Goal: Information Seeking & Learning: Learn about a topic

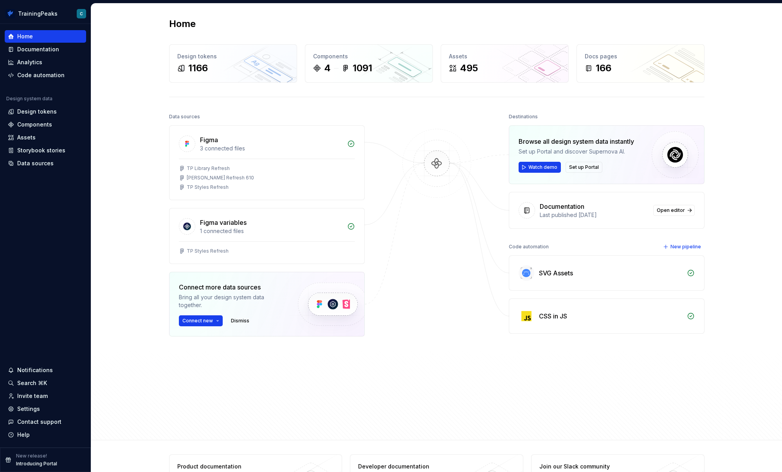
click at [735, 33] on div "Home Design tokens 1166 Components 4 1091 Assets 495 Docs pages 166 Data source…" at bounding box center [436, 222] width 691 height 436
click at [39, 112] on div "Design tokens" at bounding box center [37, 112] width 40 height 8
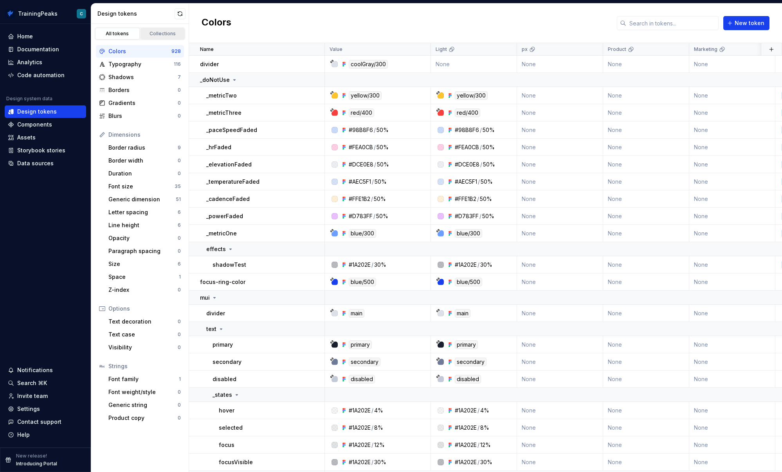
click at [172, 31] on div "Collections" at bounding box center [162, 34] width 39 height 6
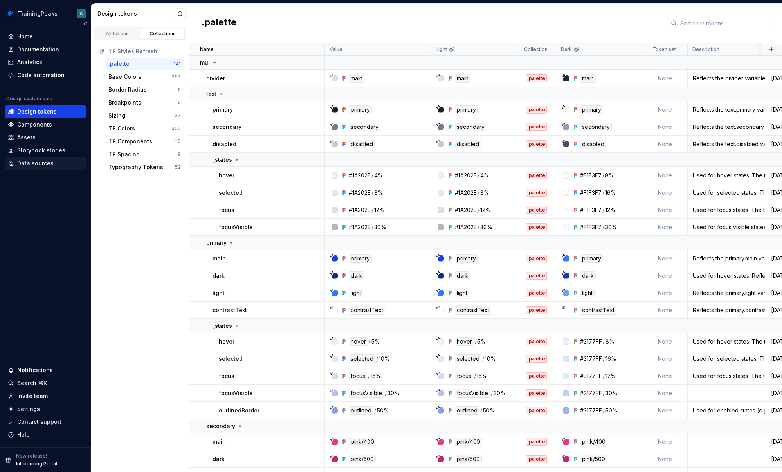
click at [43, 162] on div "Data sources" at bounding box center [35, 163] width 36 height 8
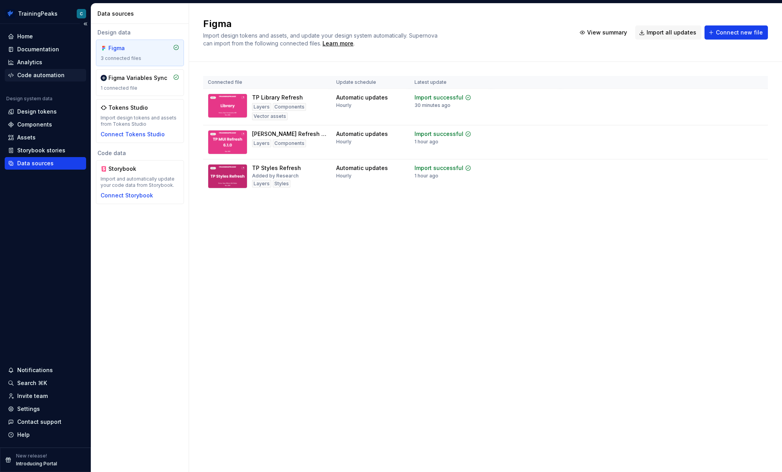
click at [50, 74] on div "Code automation" at bounding box center [40, 75] width 47 height 8
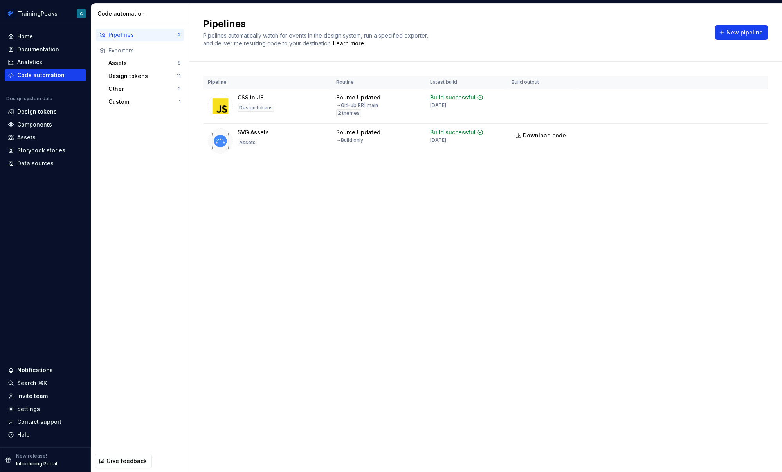
click at [366, 209] on div "Pipelines Pipelines automatically watch for events in the design system, run a …" at bounding box center [485, 238] width 593 height 468
click at [139, 102] on div "Custom" at bounding box center [143, 102] width 70 height 8
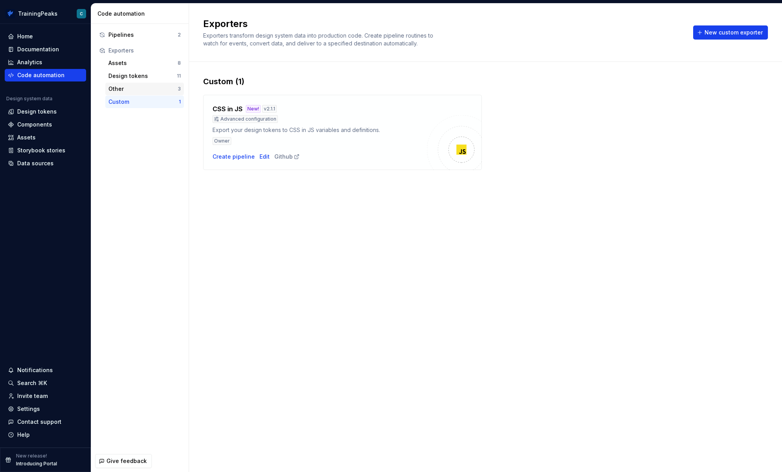
click at [138, 89] on div "Other" at bounding box center [142, 89] width 69 height 8
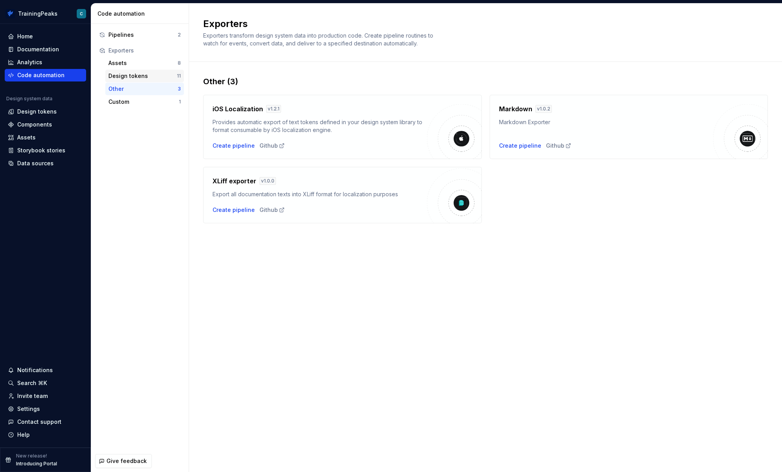
click at [140, 77] on div "Design tokens" at bounding box center [142, 76] width 68 height 8
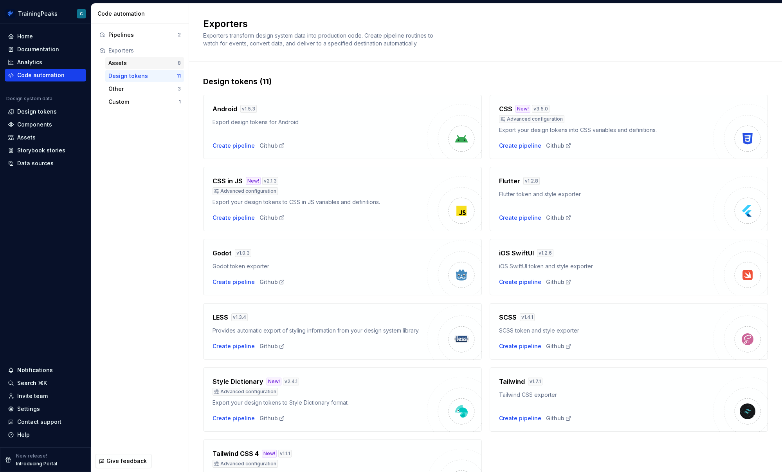
click at [139, 63] on div "Assets" at bounding box center [142, 63] width 69 height 8
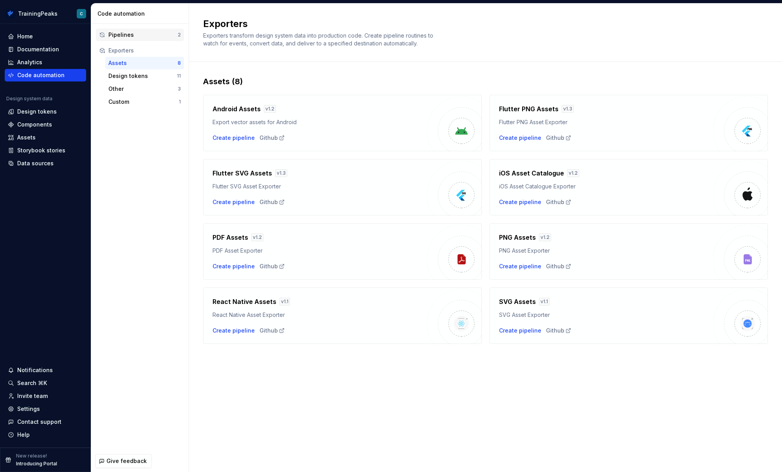
click at [141, 35] on div "Pipelines" at bounding box center [142, 35] width 69 height 8
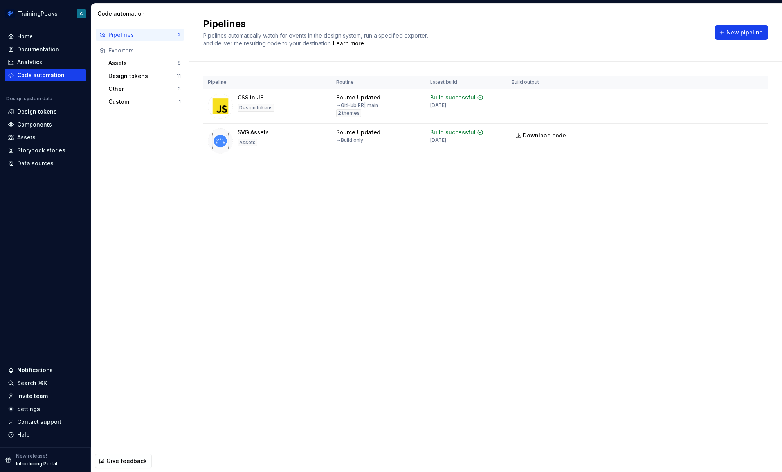
click at [521, 197] on div "Pipelines Pipelines automatically watch for events in the design system, run a …" at bounding box center [485, 238] width 593 height 468
click at [50, 113] on div "Design tokens" at bounding box center [37, 112] width 40 height 8
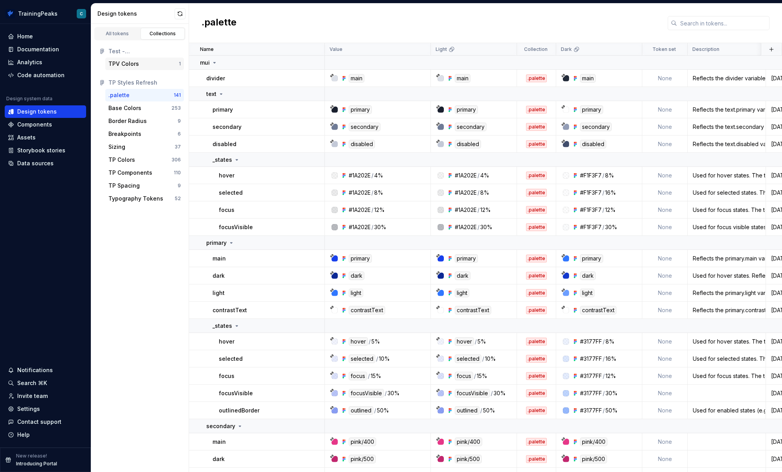
click at [143, 65] on div "TPV Colors" at bounding box center [143, 64] width 70 height 8
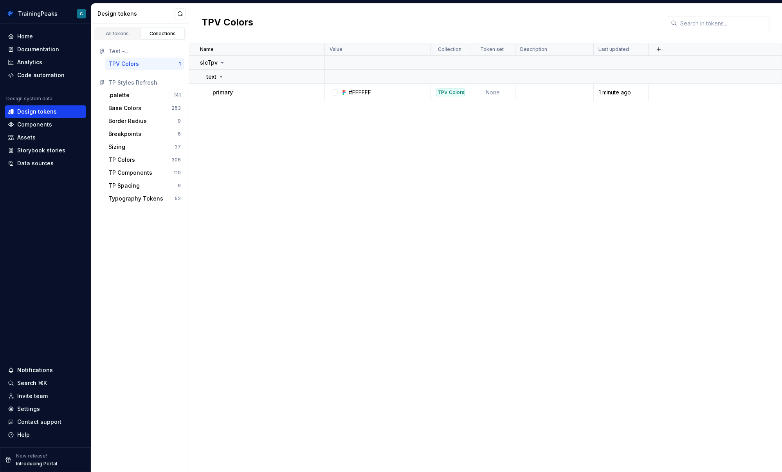
click at [145, 279] on div "All tokens Collections Test - TPV Library TPV Colors 1 TP Styles Refresh .palet…" at bounding box center [140, 248] width 98 height 448
click at [122, 35] on div "All tokens" at bounding box center [117, 34] width 39 height 6
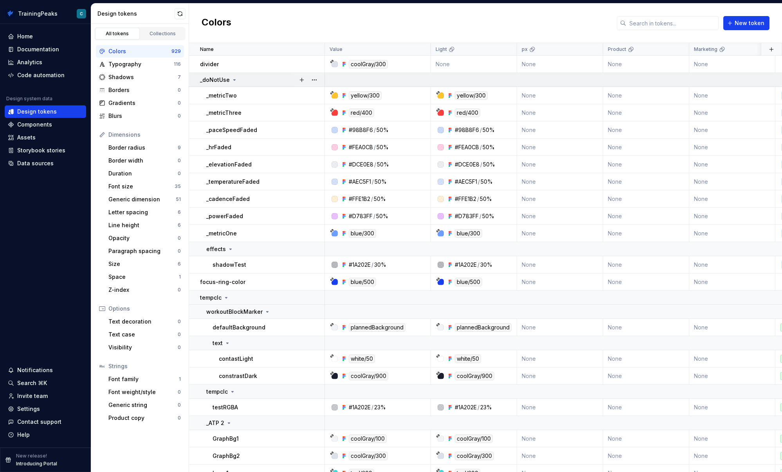
click at [232, 80] on icon at bounding box center [234, 80] width 6 height 6
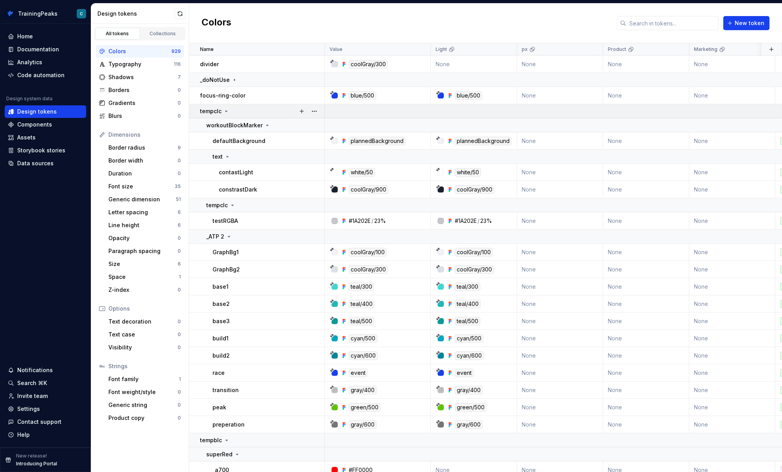
click at [227, 110] on icon at bounding box center [226, 111] width 6 height 6
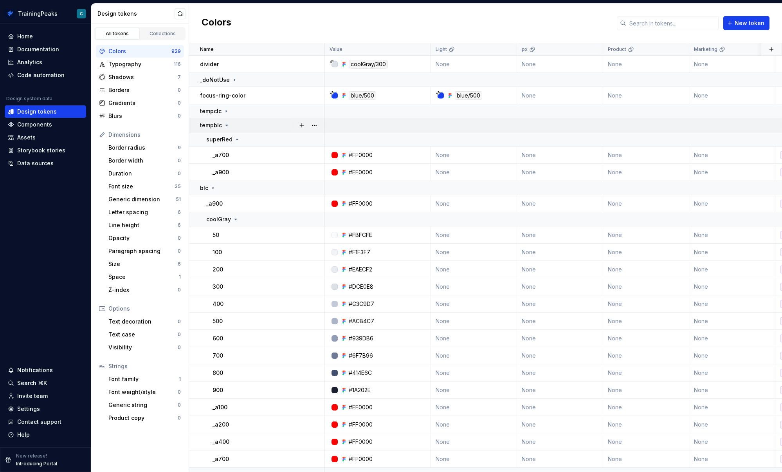
click at [225, 126] on icon at bounding box center [226, 125] width 6 height 6
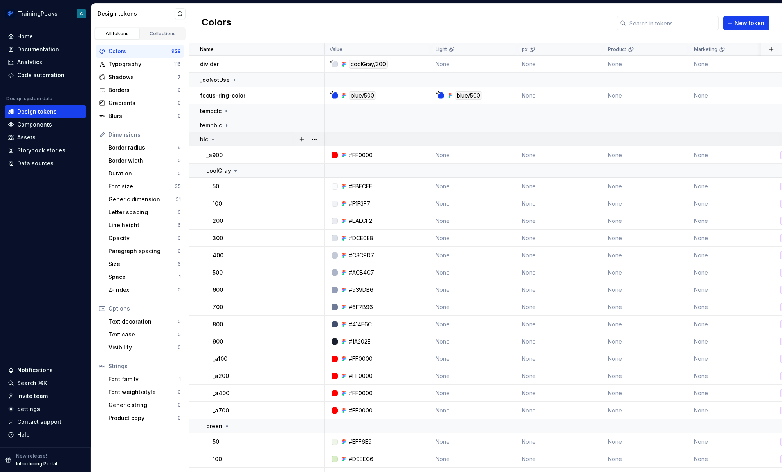
click at [213, 139] on icon at bounding box center [213, 139] width 2 height 1
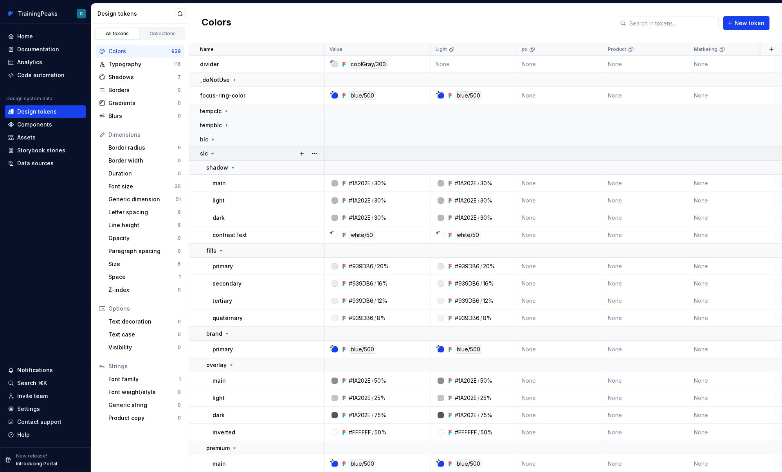
click at [209, 151] on icon at bounding box center [212, 153] width 6 height 6
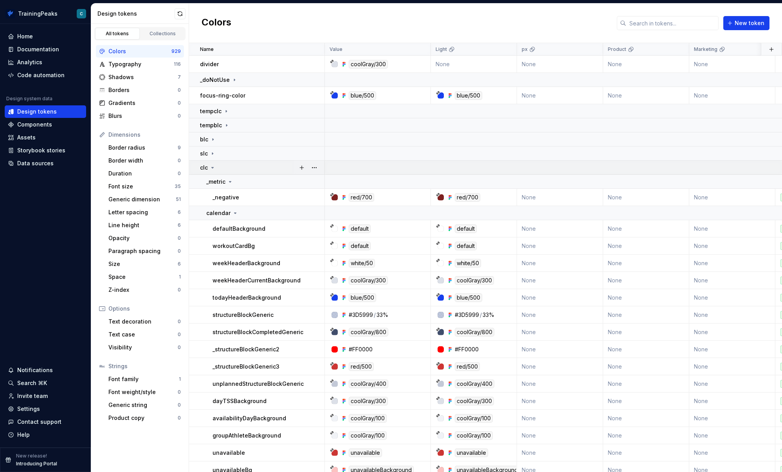
click at [212, 166] on icon at bounding box center [212, 167] width 6 height 6
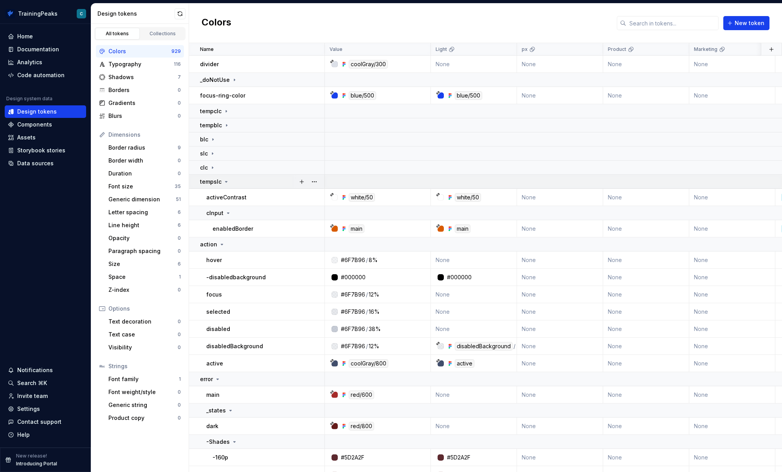
click at [225, 182] on icon at bounding box center [226, 181] width 6 height 6
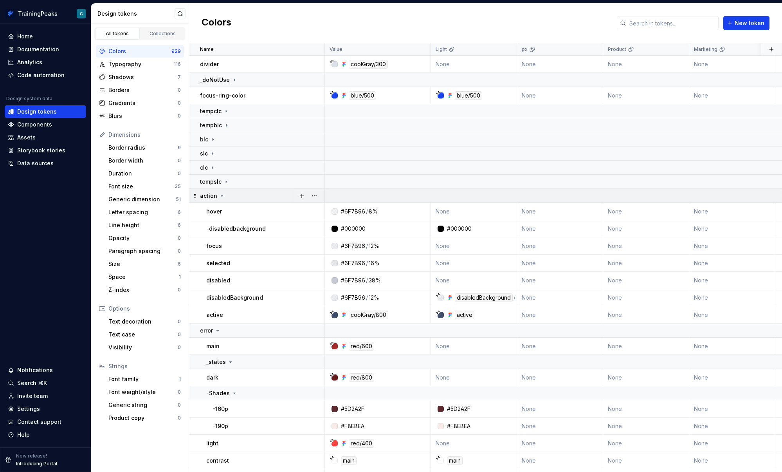
click at [219, 194] on icon at bounding box center [222, 196] width 6 height 6
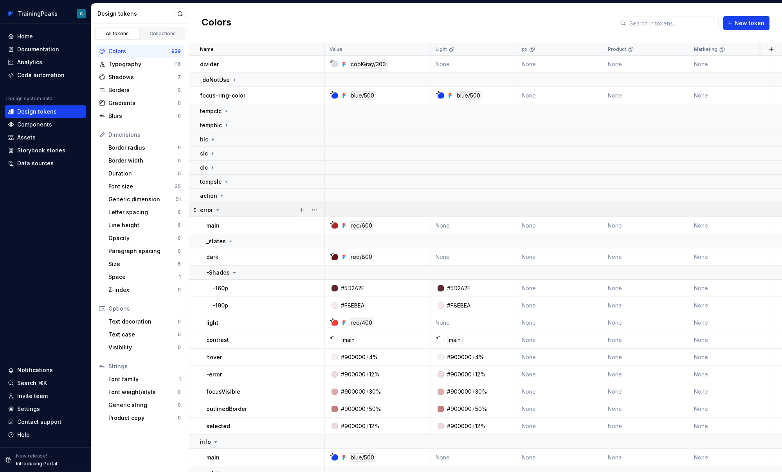
click at [218, 211] on icon at bounding box center [217, 210] width 6 height 6
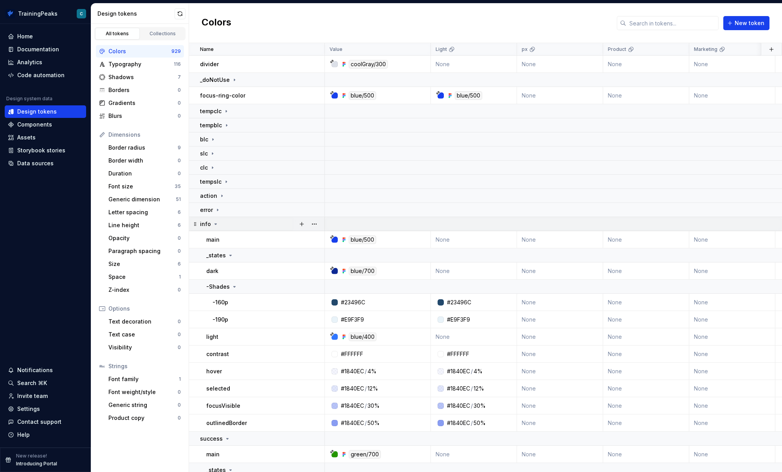
click at [215, 224] on icon at bounding box center [215, 224] width 6 height 6
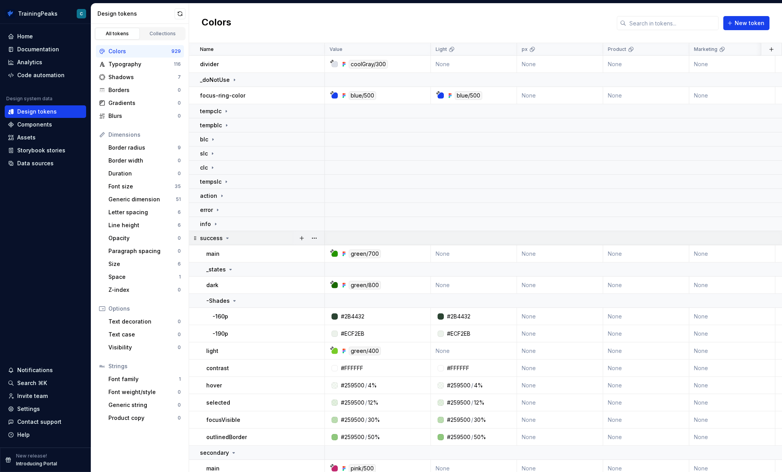
click at [228, 238] on icon at bounding box center [227, 238] width 6 height 6
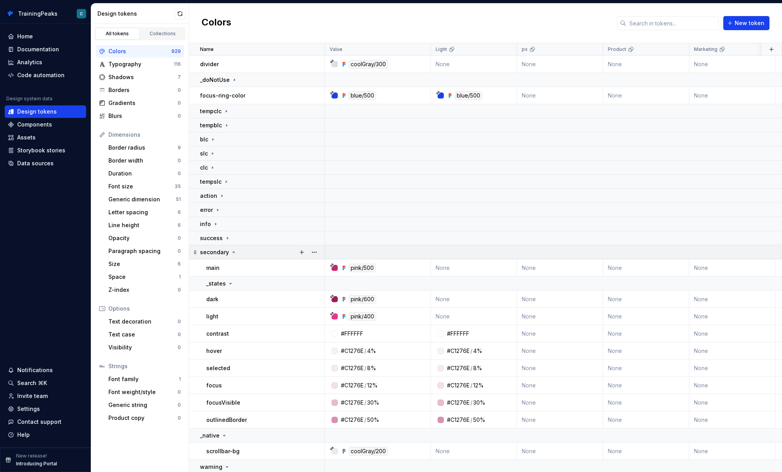
click at [230, 250] on icon at bounding box center [233, 252] width 6 height 6
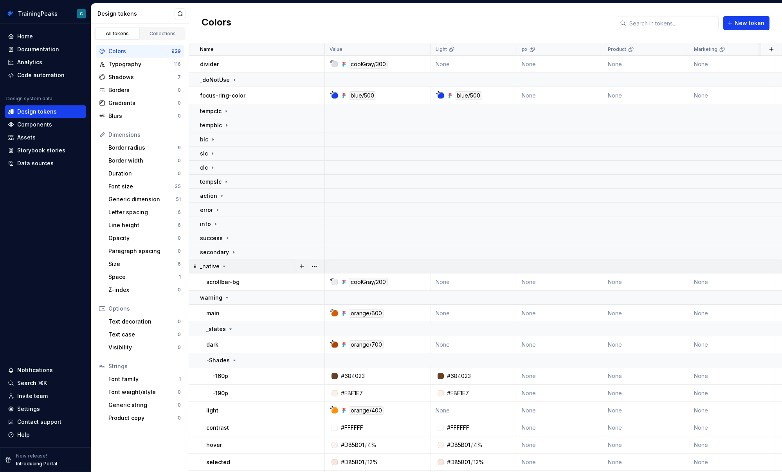
click at [223, 265] on icon at bounding box center [224, 266] width 6 height 6
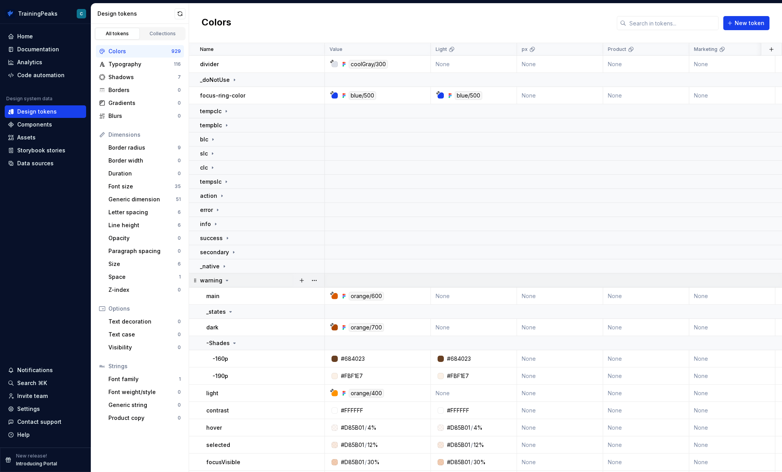
click at [224, 281] on icon at bounding box center [227, 280] width 6 height 6
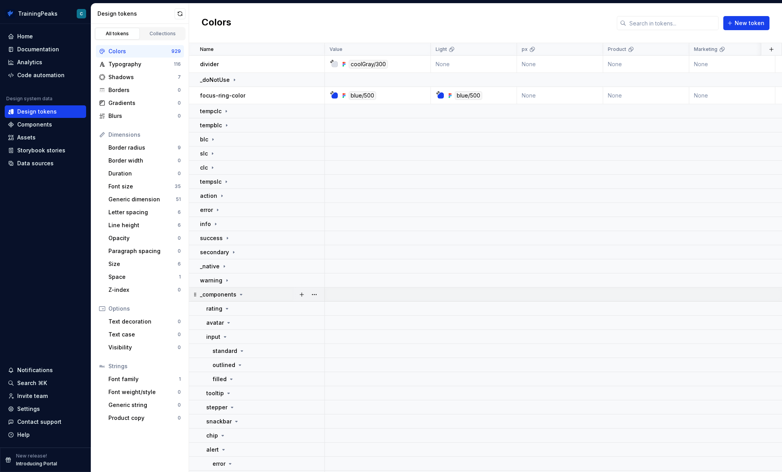
click at [241, 294] on icon at bounding box center [241, 294] width 6 height 6
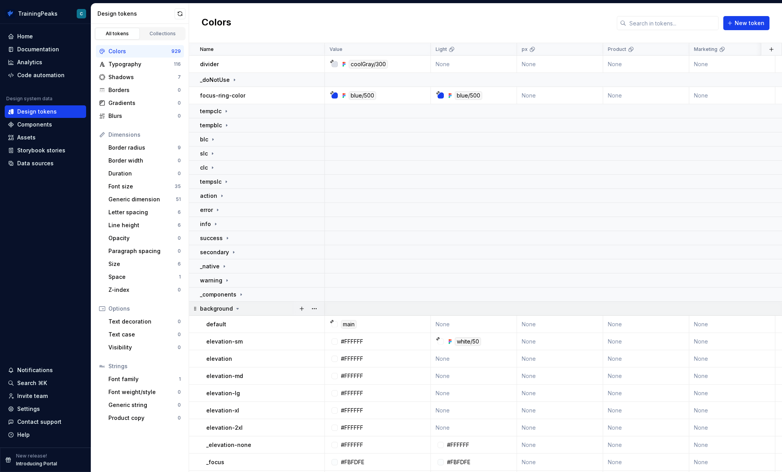
click at [235, 308] on icon at bounding box center [237, 308] width 6 height 6
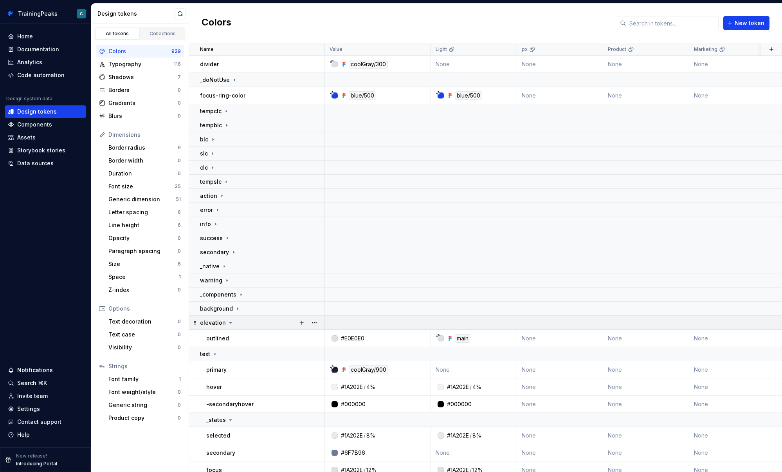
click at [230, 322] on icon at bounding box center [230, 322] width 6 height 6
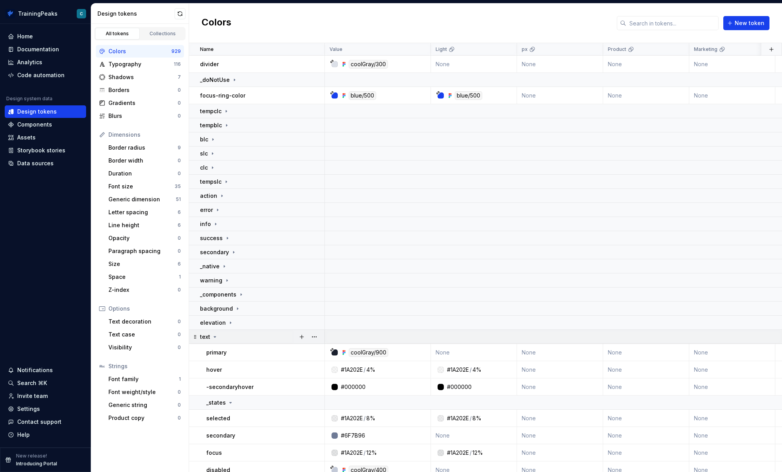
drag, startPoint x: 214, startPoint y: 337, endPoint x: 224, endPoint y: 336, distance: 10.3
click at [214, 337] on icon at bounding box center [215, 336] width 6 height 6
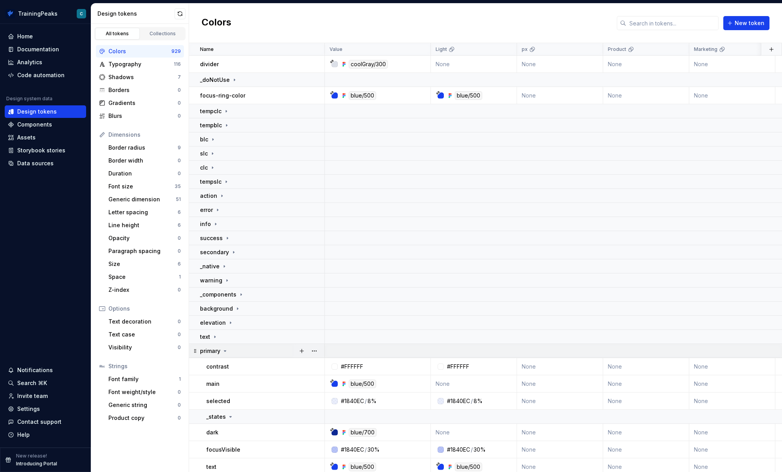
click at [223, 353] on icon at bounding box center [225, 351] width 6 height 6
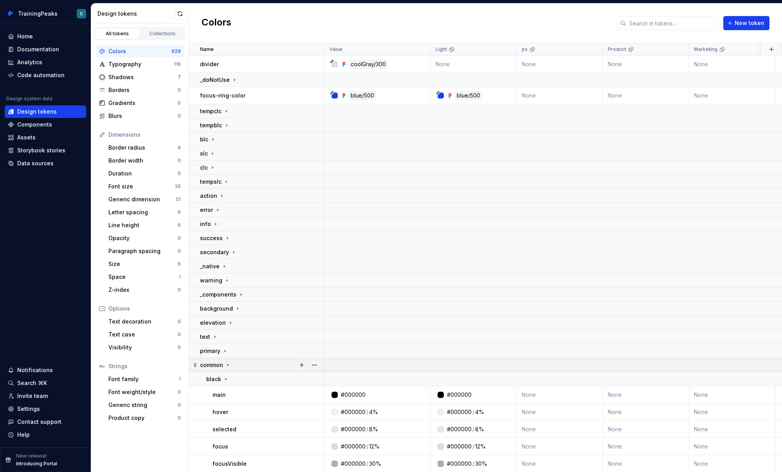
click at [225, 361] on div "common" at bounding box center [215, 365] width 31 height 8
drag, startPoint x: 214, startPoint y: 382, endPoint x: 234, endPoint y: 370, distance: 22.5
click at [214, 382] on icon at bounding box center [214, 379] width 6 height 6
